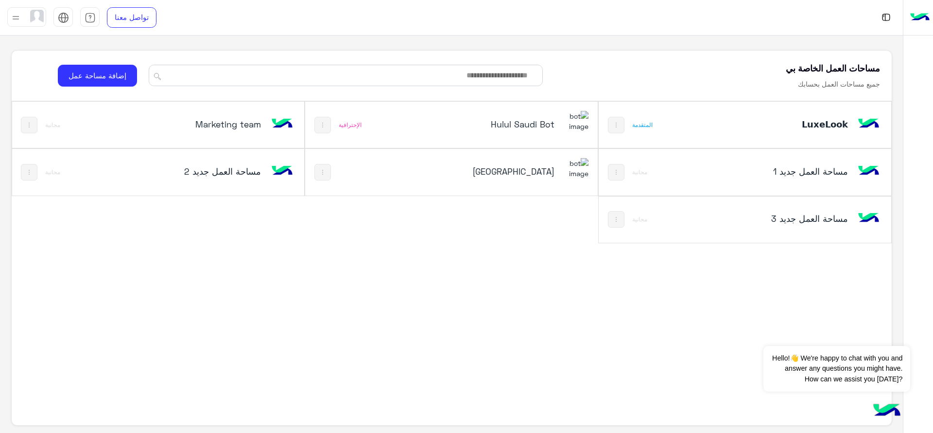
click at [617, 172] on img at bounding box center [616, 172] width 8 height 8
drag, startPoint x: 683, startPoint y: 169, endPoint x: 611, endPoint y: 168, distance: 72.4
click at [611, 168] on div at bounding box center [466, 216] width 933 height 433
click at [613, 169] on img at bounding box center [616, 172] width 8 height 8
click at [616, 217] on div at bounding box center [466, 216] width 933 height 433
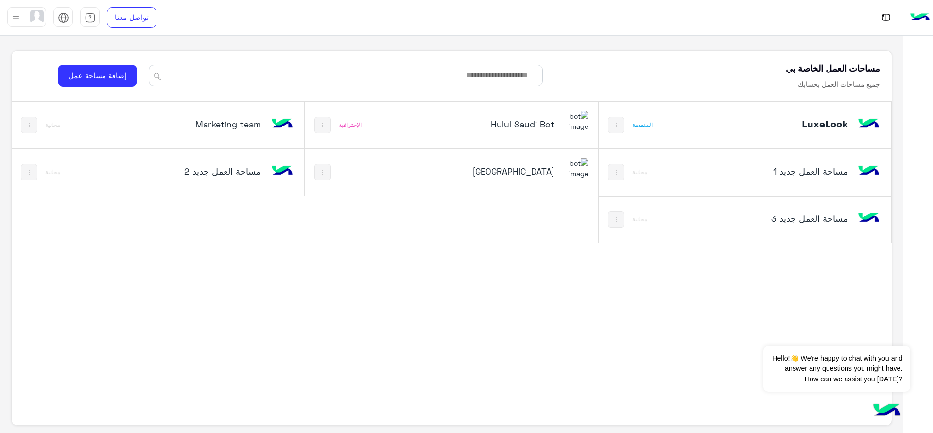
click at [616, 217] on img at bounding box center [616, 219] width 8 height 8
click at [374, 225] on div at bounding box center [466, 216] width 933 height 433
click at [37, 169] on button at bounding box center [29, 172] width 17 height 17
click at [251, 165] on div at bounding box center [466, 216] width 933 height 433
drag, startPoint x: 251, startPoint y: 165, endPoint x: 190, endPoint y: 273, distance: 123.6
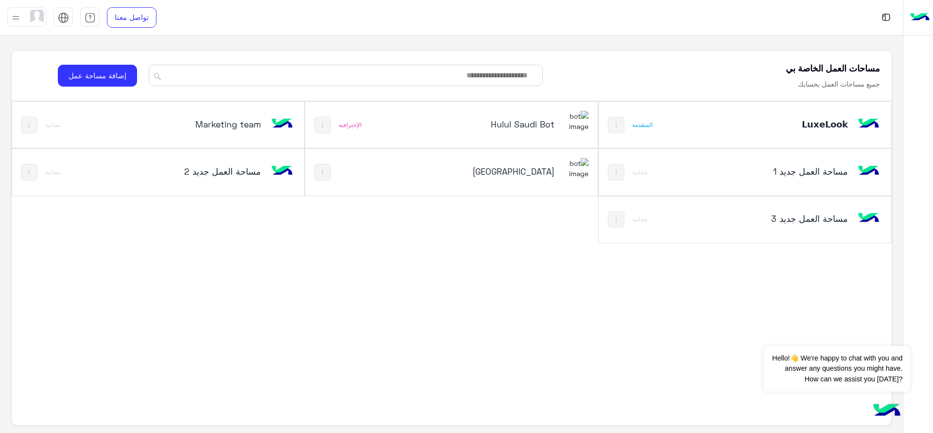
click at [190, 273] on div "𝗟𝘂𝘅𝗲𝗟𝗼𝗼𝗸 المتقدمة Hulul Saudi Bot الإحترافية Marketing team مجانية مساحة العمل‎…" at bounding box center [452, 242] width 880 height 282
click at [29, 123] on img at bounding box center [29, 125] width 8 height 8
click at [138, 346] on div at bounding box center [466, 216] width 933 height 433
click at [577, 323] on div "𝗟𝘂𝘅𝗲𝗟𝗼𝗼𝗸 المتقدمة Hulul Saudi Bot الإحترافية Marketing team مجانية مساحة العمل‎…" at bounding box center [452, 242] width 880 height 282
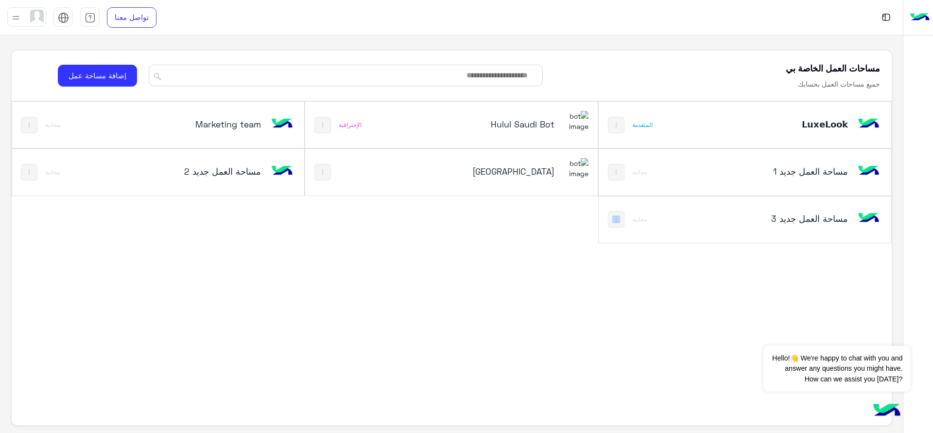
click at [577, 323] on div "𝗟𝘂𝘅𝗲𝗟𝗼𝗼𝗸 المتقدمة Hulul Saudi Bot الإحترافية Marketing team مجانية مساحة العمل‎…" at bounding box center [452, 242] width 880 height 282
drag, startPoint x: 577, startPoint y: 323, endPoint x: 522, endPoint y: 420, distance: 111.9
click at [522, 407] on div "مساحات العمل الخاصة بي جميع مساحات العمل بحسابك إضافة مساحة عمل 𝗟𝘂𝘅𝗲𝗟𝗼𝗼𝗸 المتقد…" at bounding box center [451, 238] width 881 height 376
click at [531, 325] on div "𝗟𝘂𝘅𝗲𝗟𝗼𝗼𝗸 المتقدمة Hulul Saudi Bot الإحترافية Marketing team مجانية مساحة العمل‎…" at bounding box center [452, 242] width 880 height 282
click at [60, 318] on div "𝗟𝘂𝘅𝗲𝗟𝗼𝗼𝗸 المتقدمة Hulul Saudi Bot الإحترافية Marketing team مجانية مساحة العمل‎…" at bounding box center [452, 242] width 880 height 282
